Goal: Communication & Community: Answer question/provide support

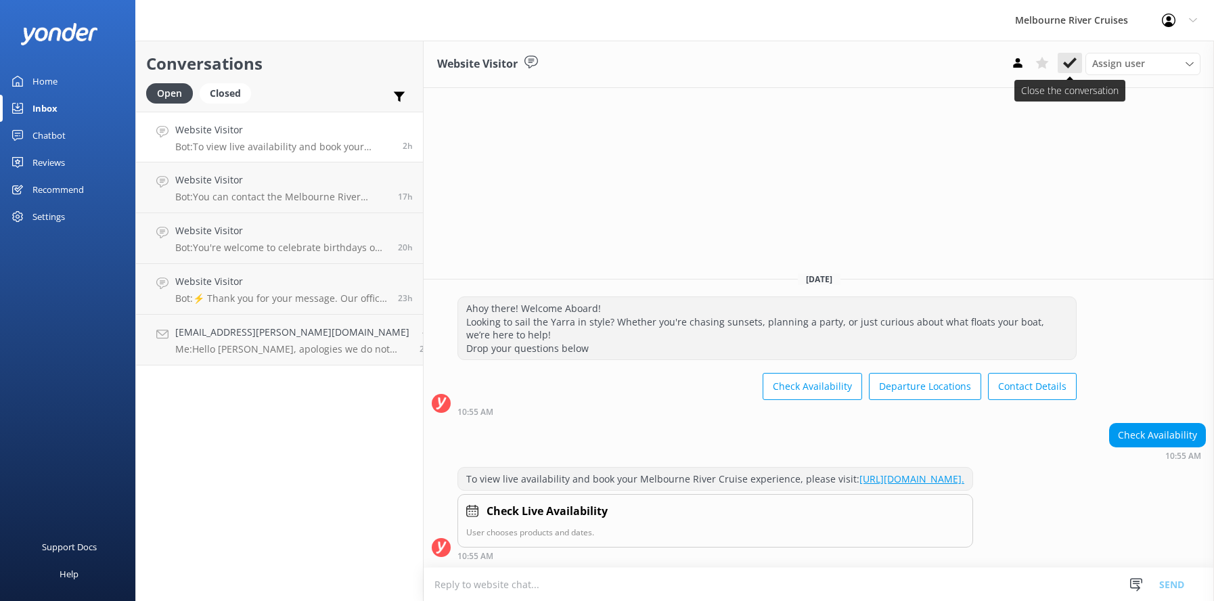
click at [1071, 64] on use at bounding box center [1070, 63] width 14 height 11
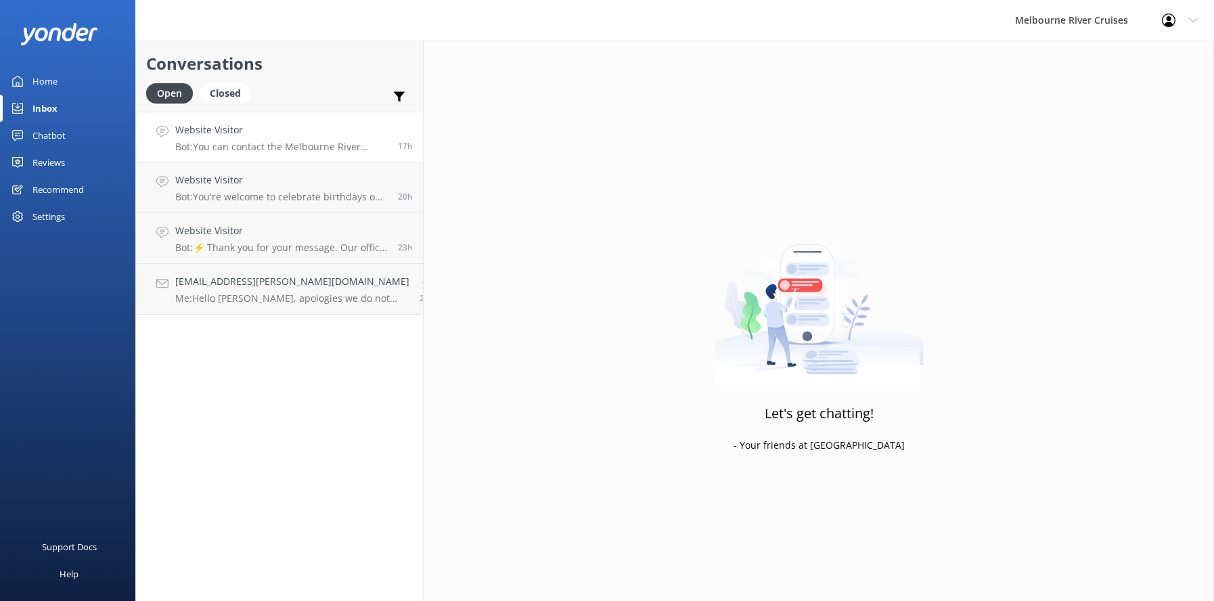
click at [224, 141] on p "Bot: You can contact the Melbourne River Cruises team by emailing [EMAIL_ADDRES…" at bounding box center [281, 147] width 212 height 12
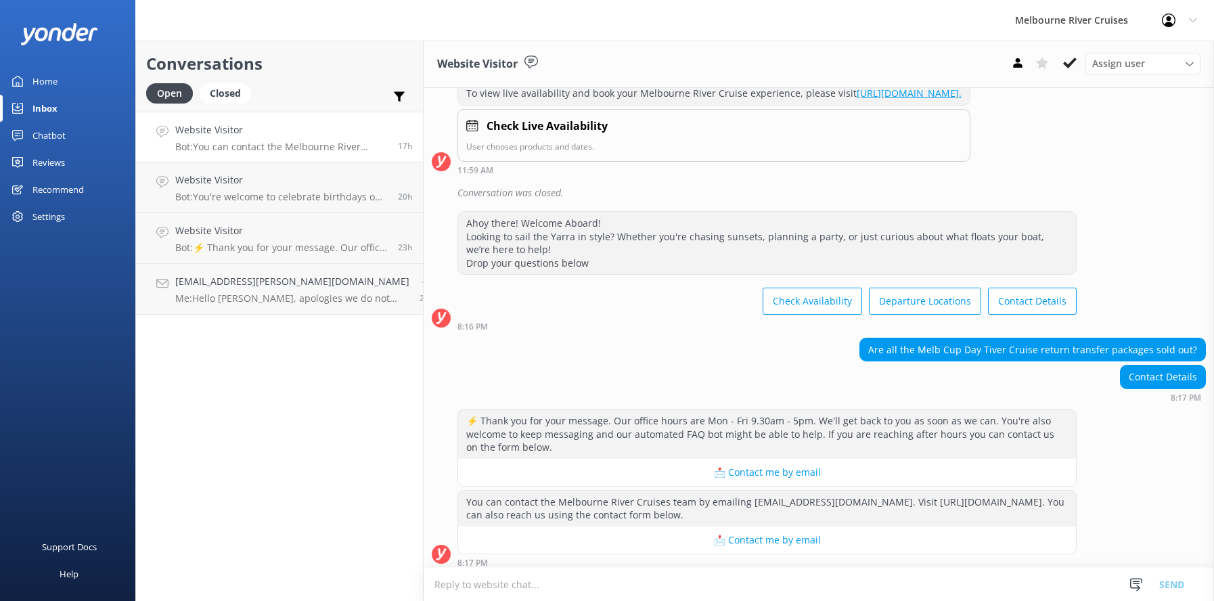
scroll to position [233, 0]
